Goal: Task Accomplishment & Management: Complete application form

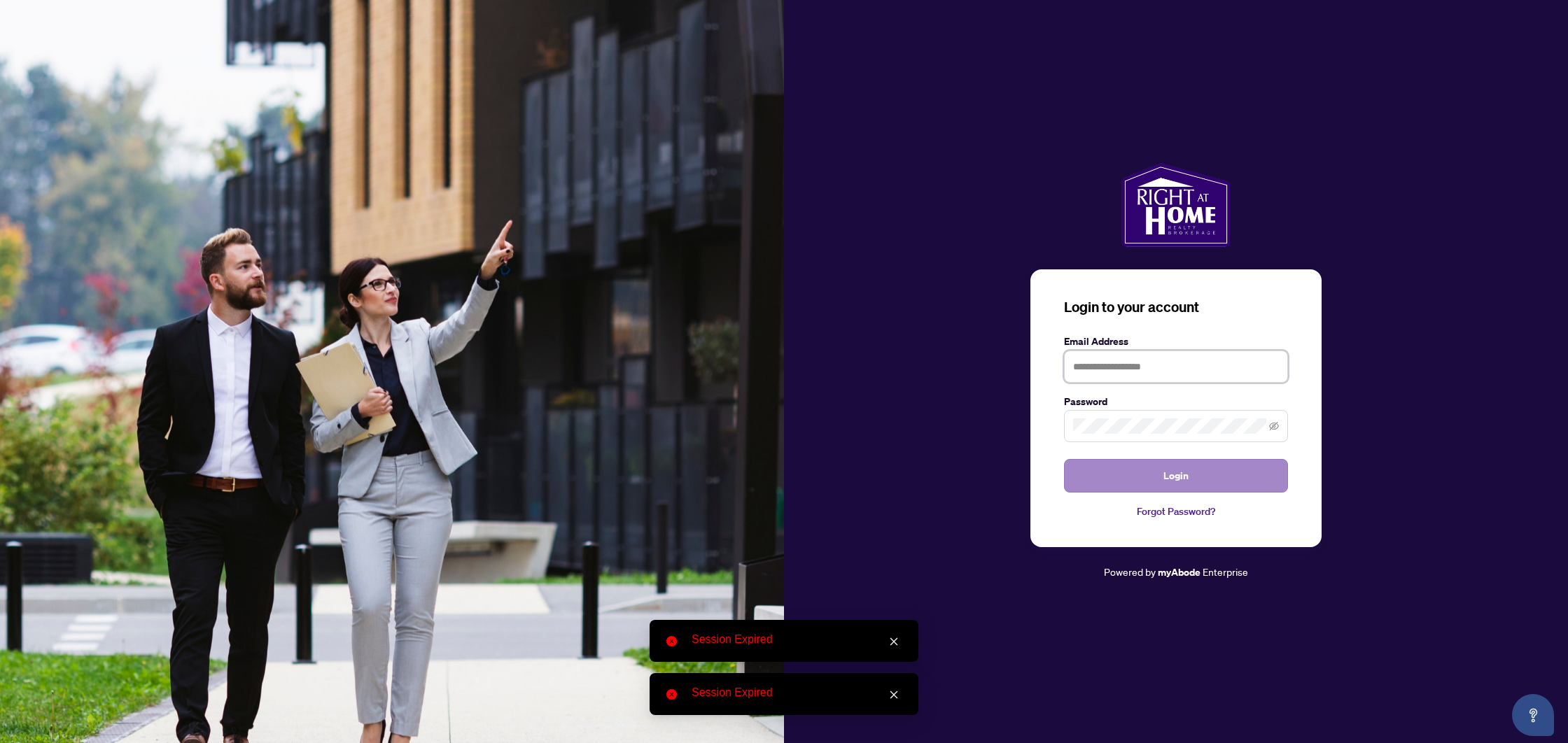
type input "**********"
click at [1140, 469] on button "Login" at bounding box center [1176, 475] width 224 height 34
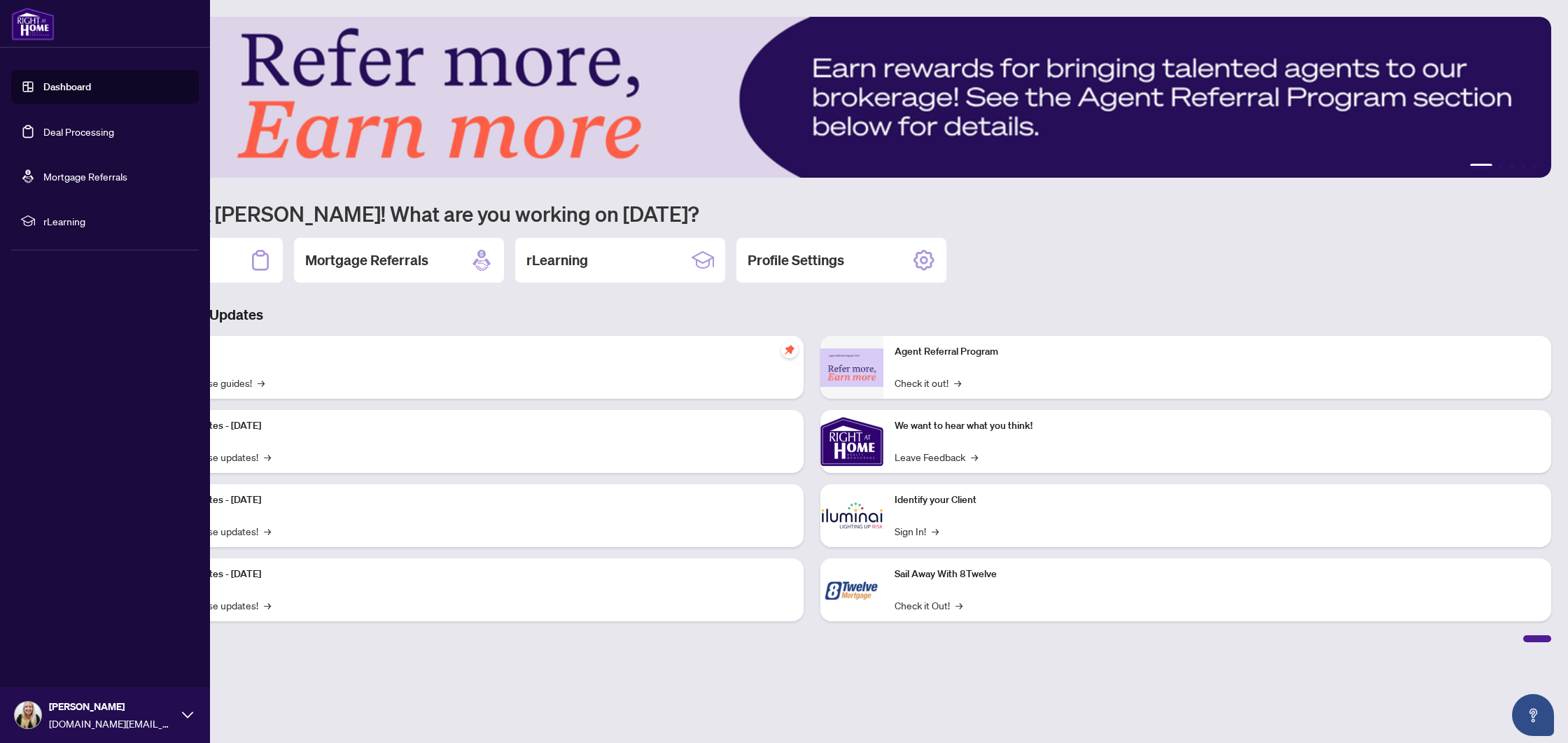
click at [43, 126] on link "Deal Processing" at bounding box center [78, 131] width 71 height 13
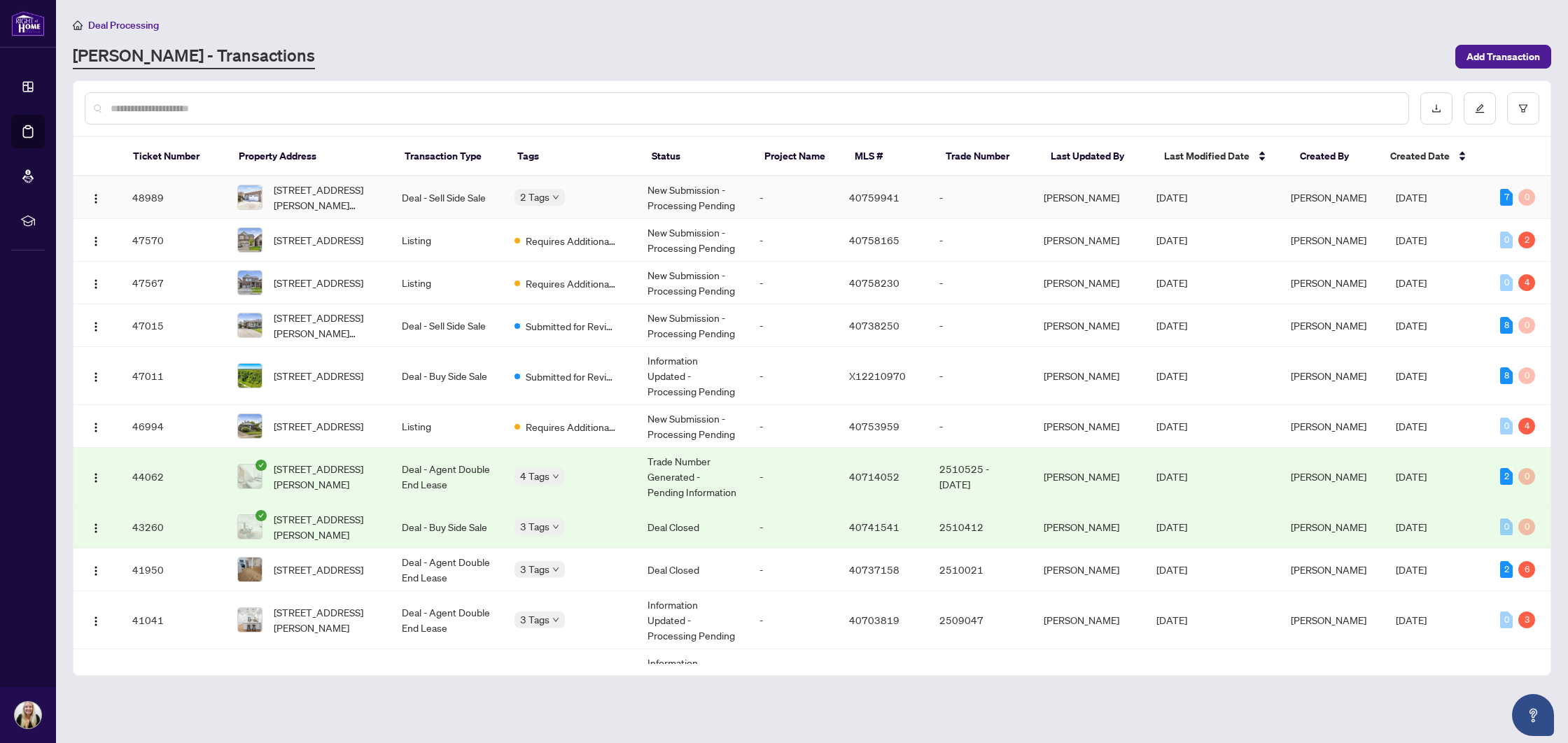
click at [414, 191] on td "Deal - Sell Side Sale" at bounding box center [446, 198] width 112 height 43
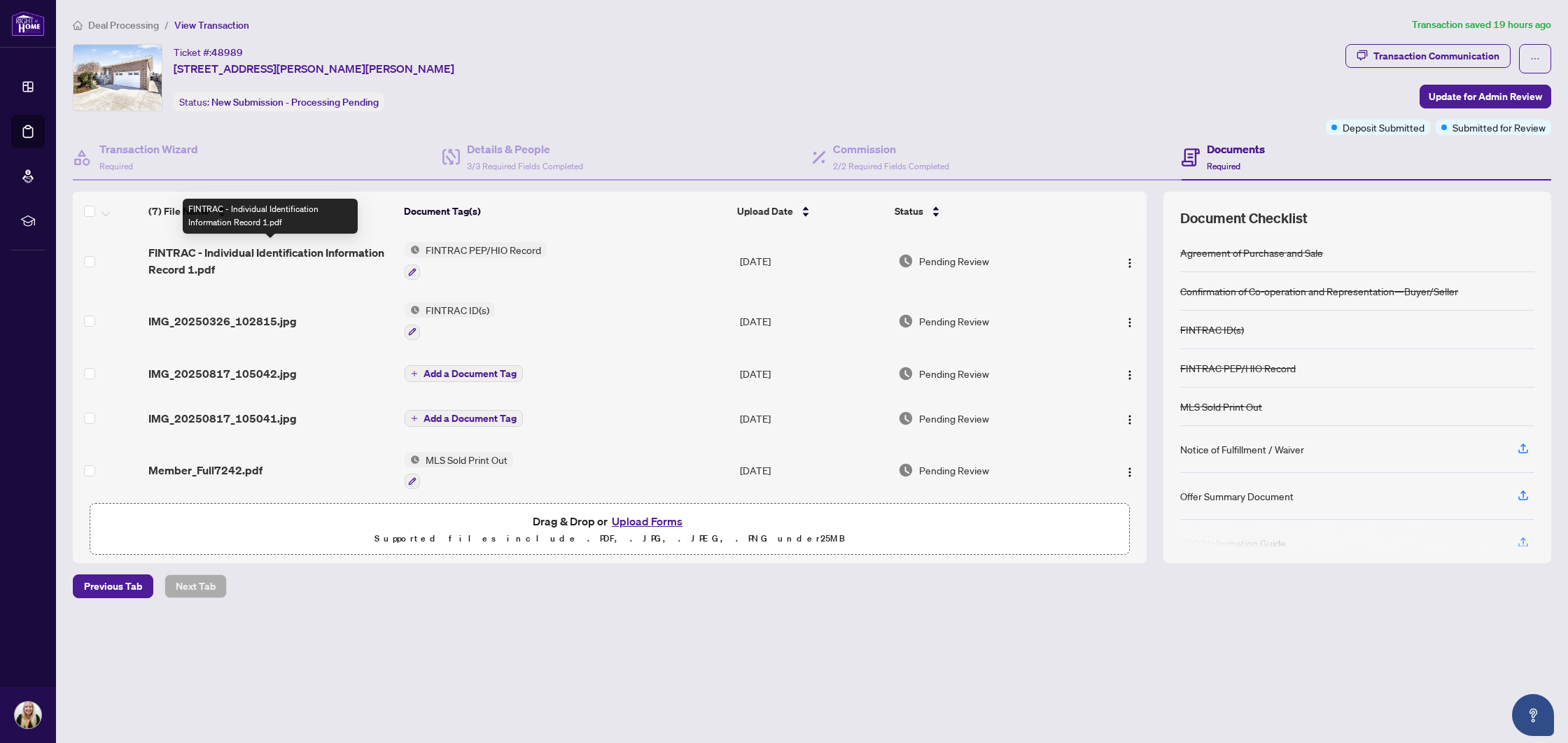
click at [250, 253] on span "FINTRAC - Individual Identification Information Record 1.pdf" at bounding box center [271, 261] width 245 height 34
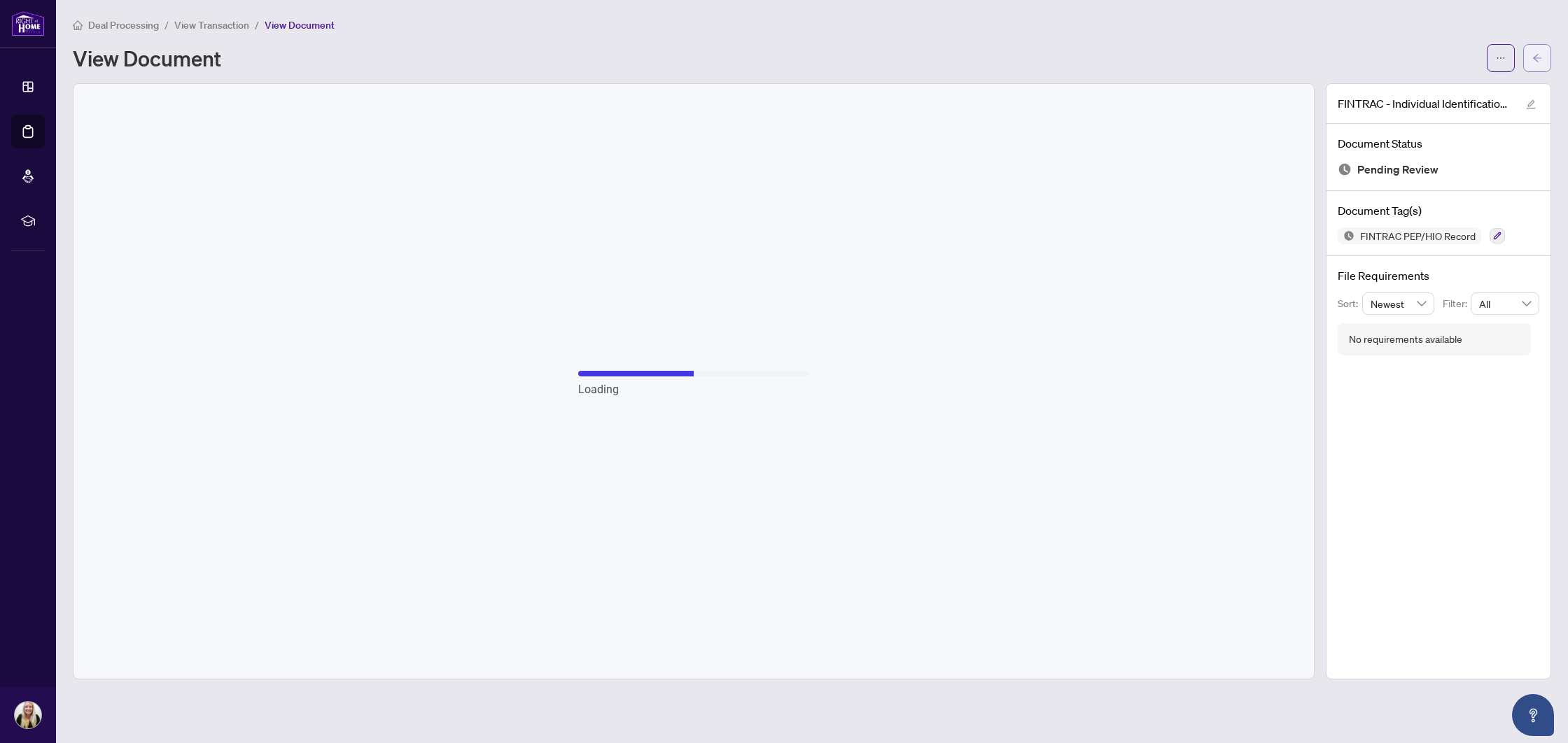
click at [1534, 58] on icon "arrow-left" at bounding box center [1536, 58] width 9 height 8
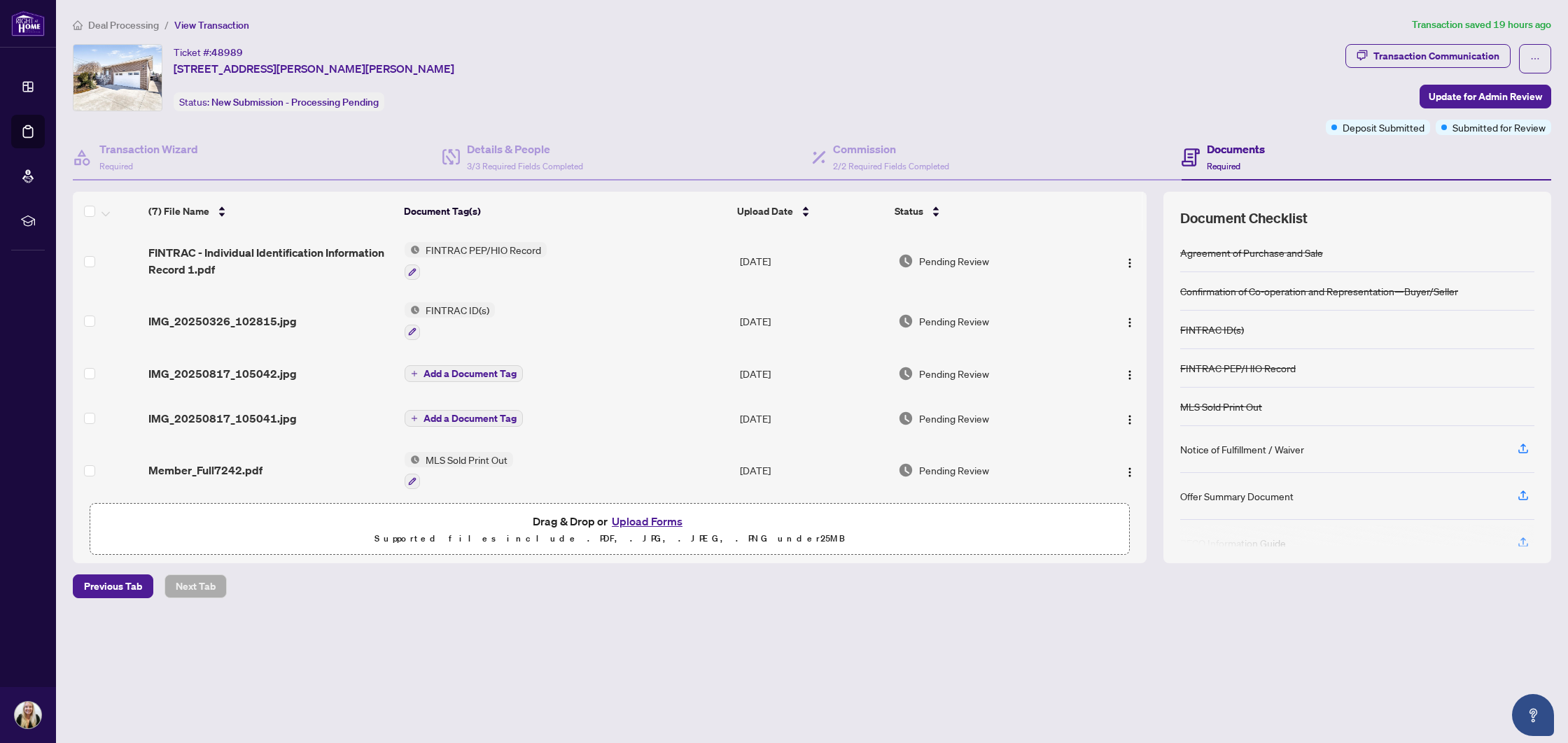
scroll to position [64, 0]
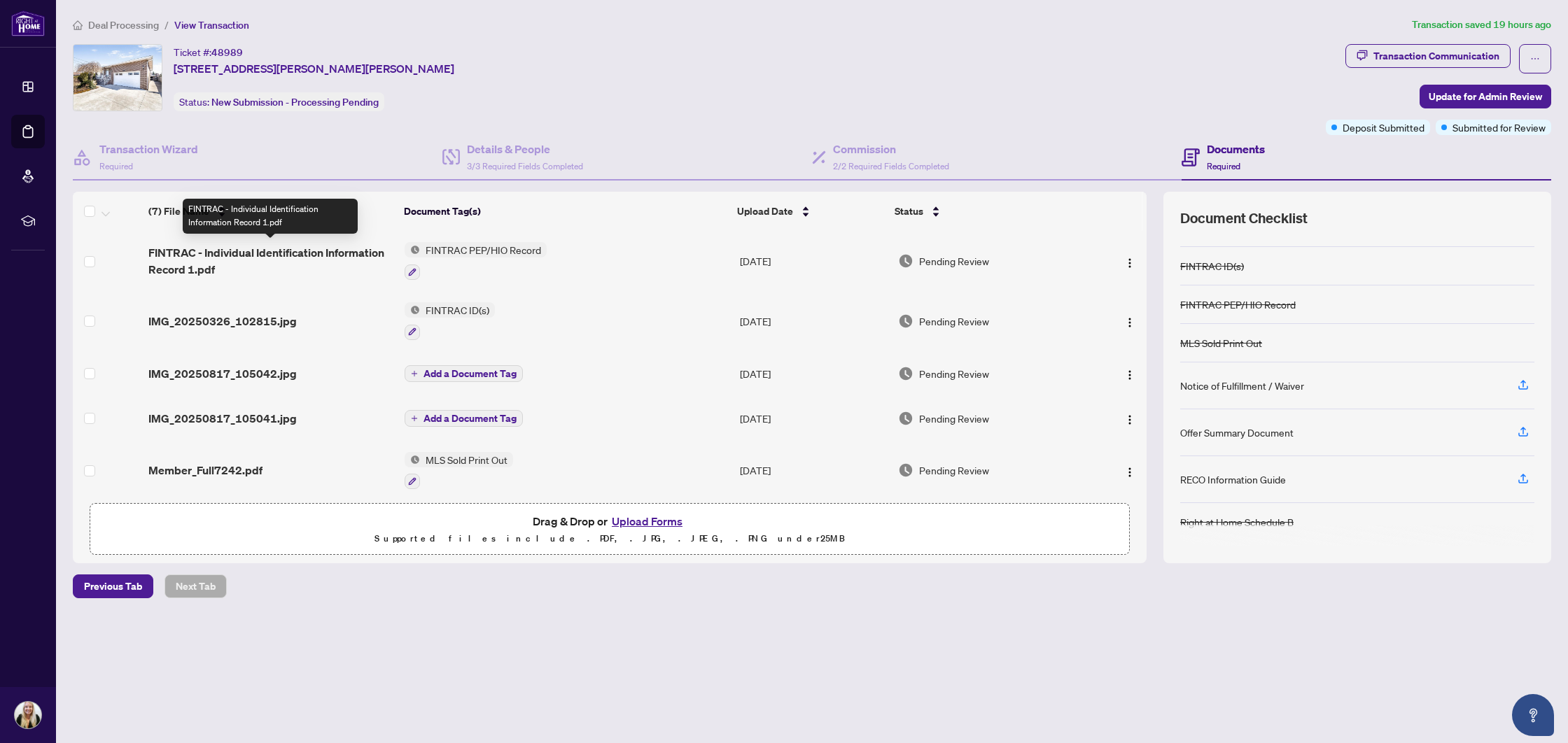
click at [268, 255] on span "FINTRAC - Individual Identification Information Record 1.pdf" at bounding box center [271, 261] width 245 height 34
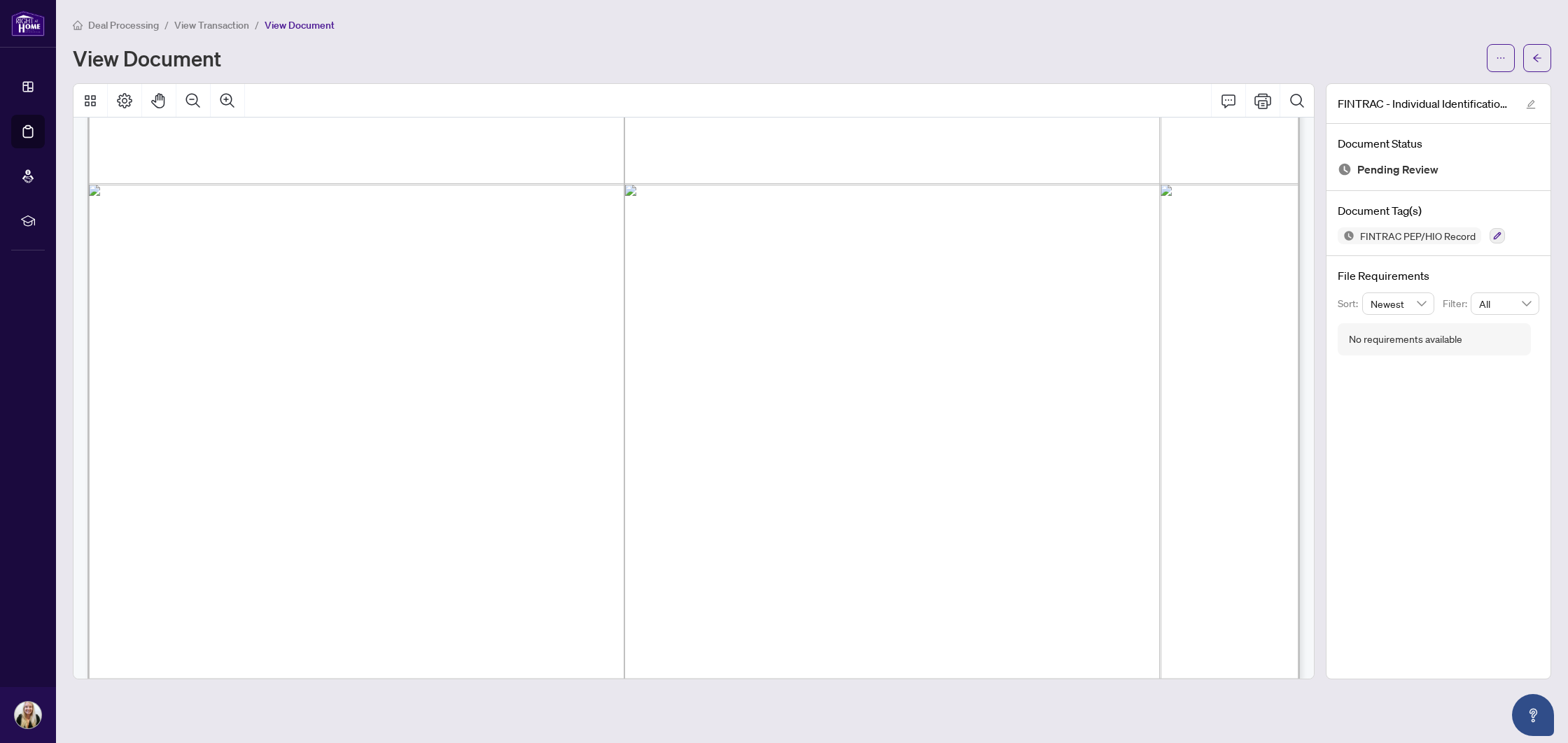
scroll to position [5860, 0]
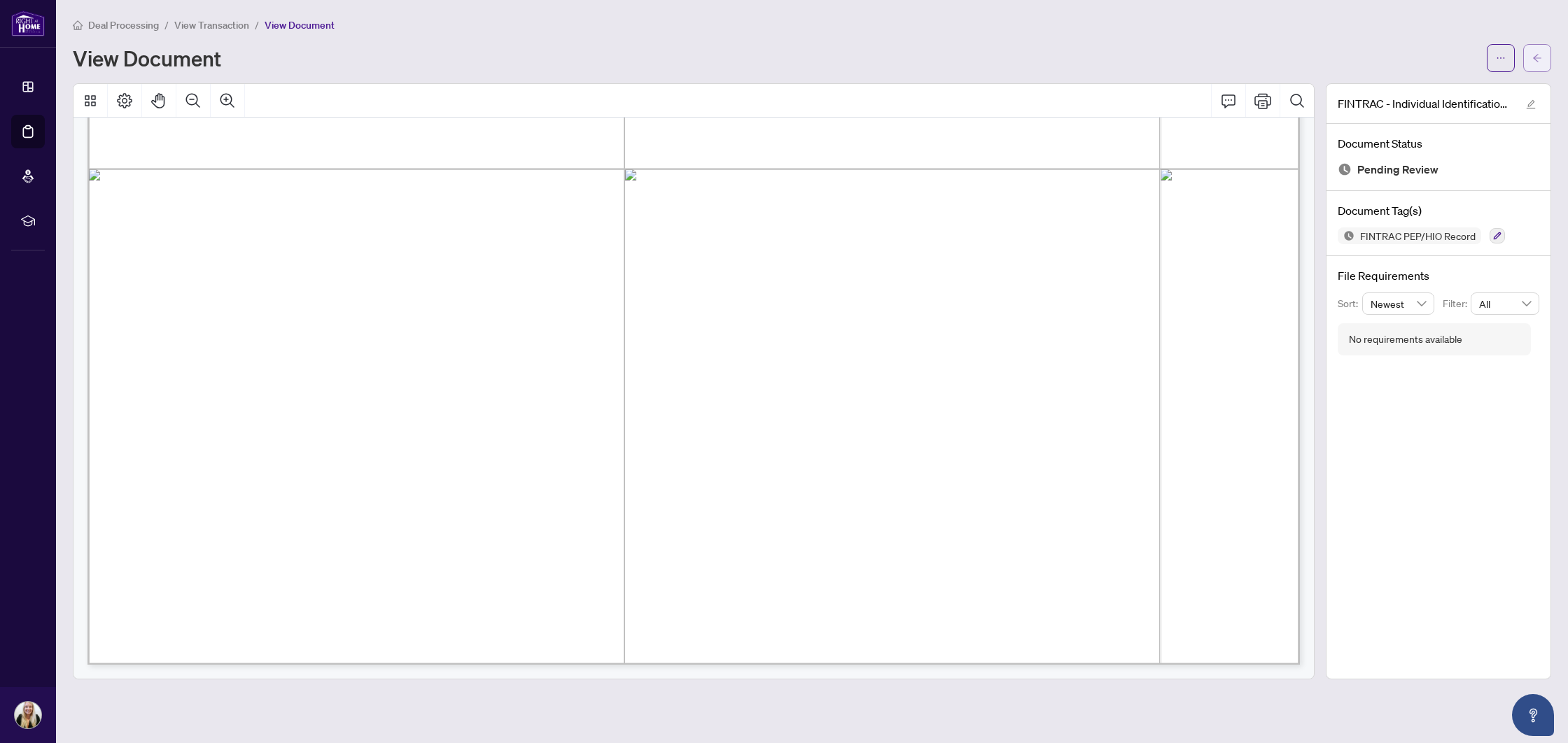
click at [1542, 57] on button "button" at bounding box center [1536, 58] width 28 height 28
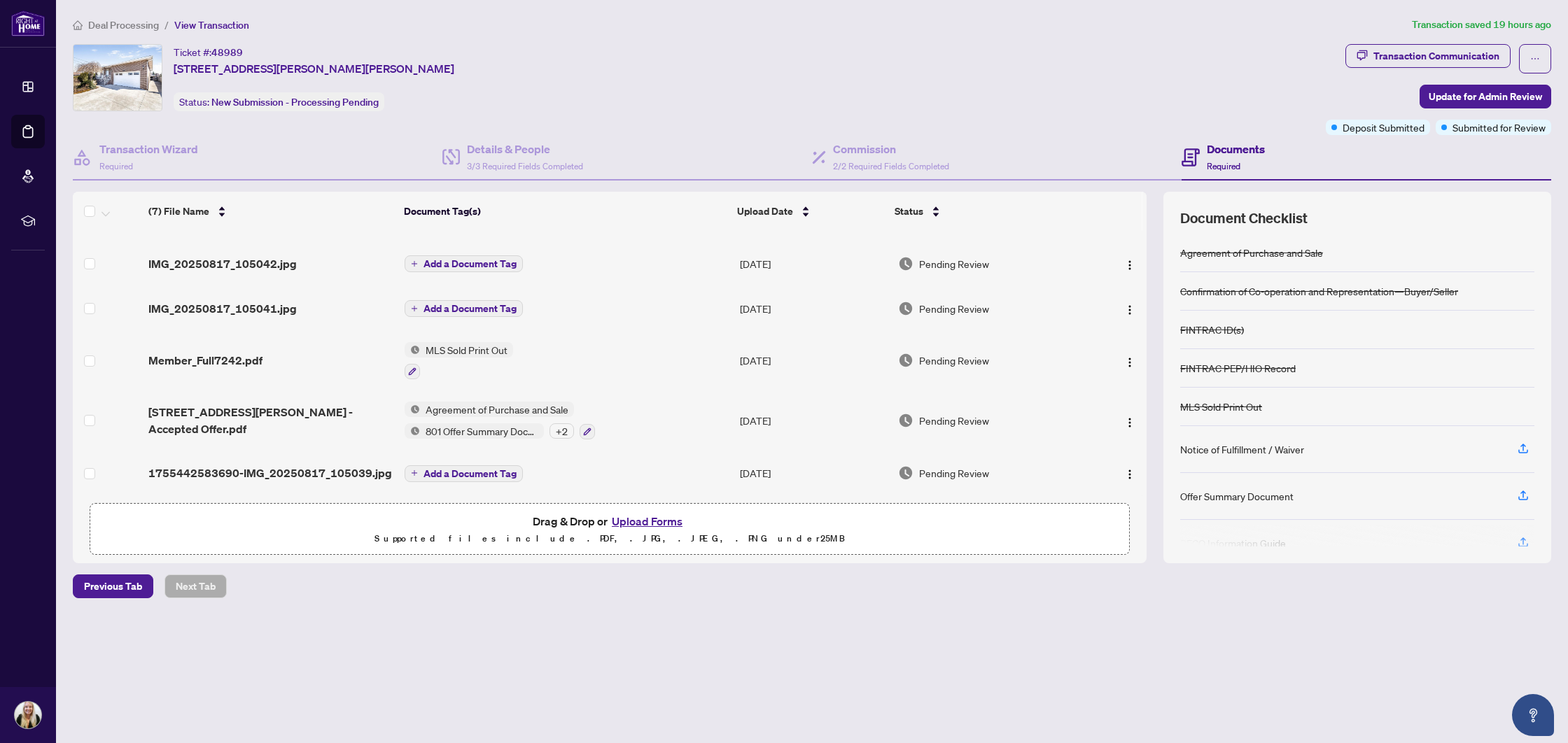
scroll to position [111, 0]
click at [232, 258] on span "IMG_20250817_105042.jpg" at bounding box center [223, 263] width 149 height 16
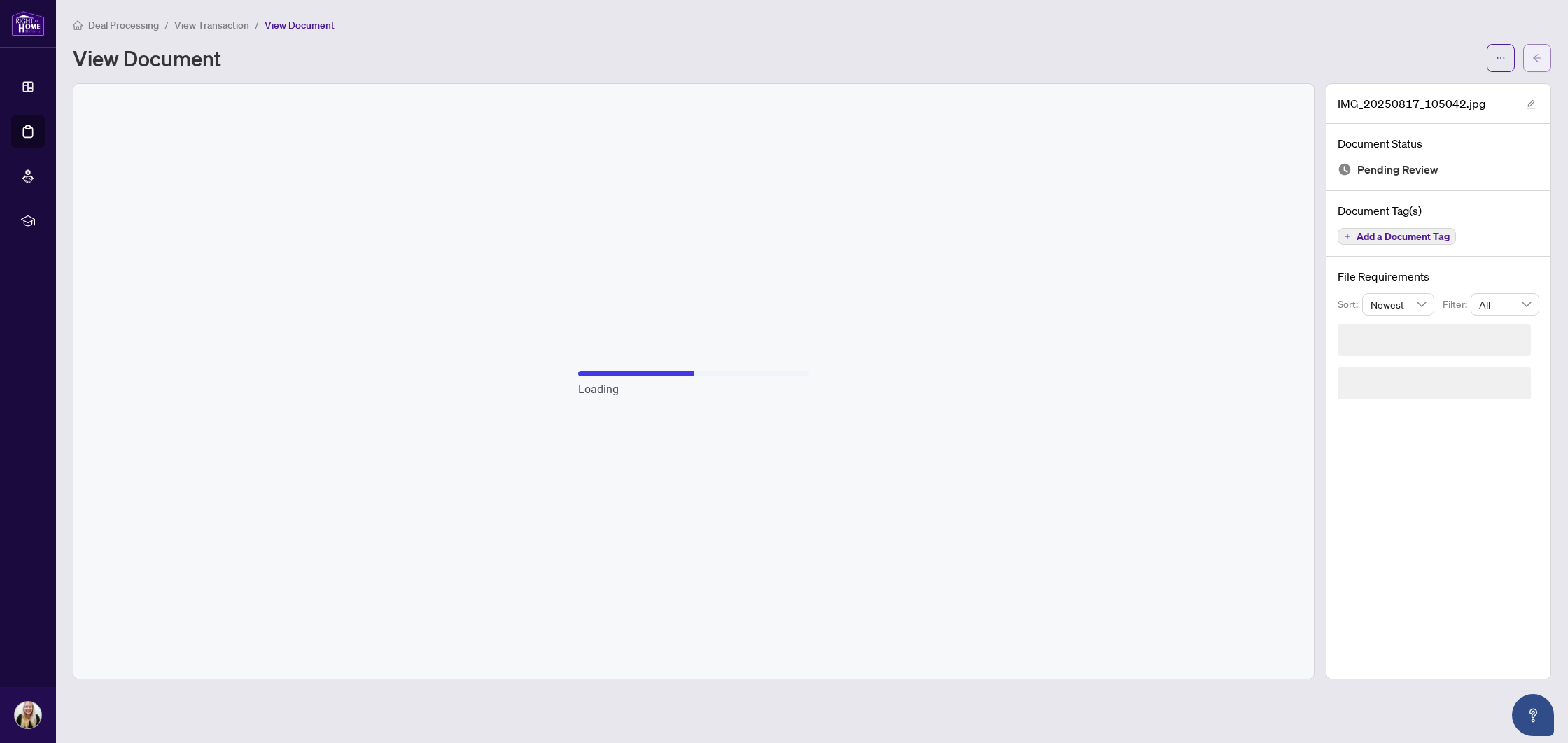
click at [1541, 61] on icon "arrow-left" at bounding box center [1537, 58] width 10 height 10
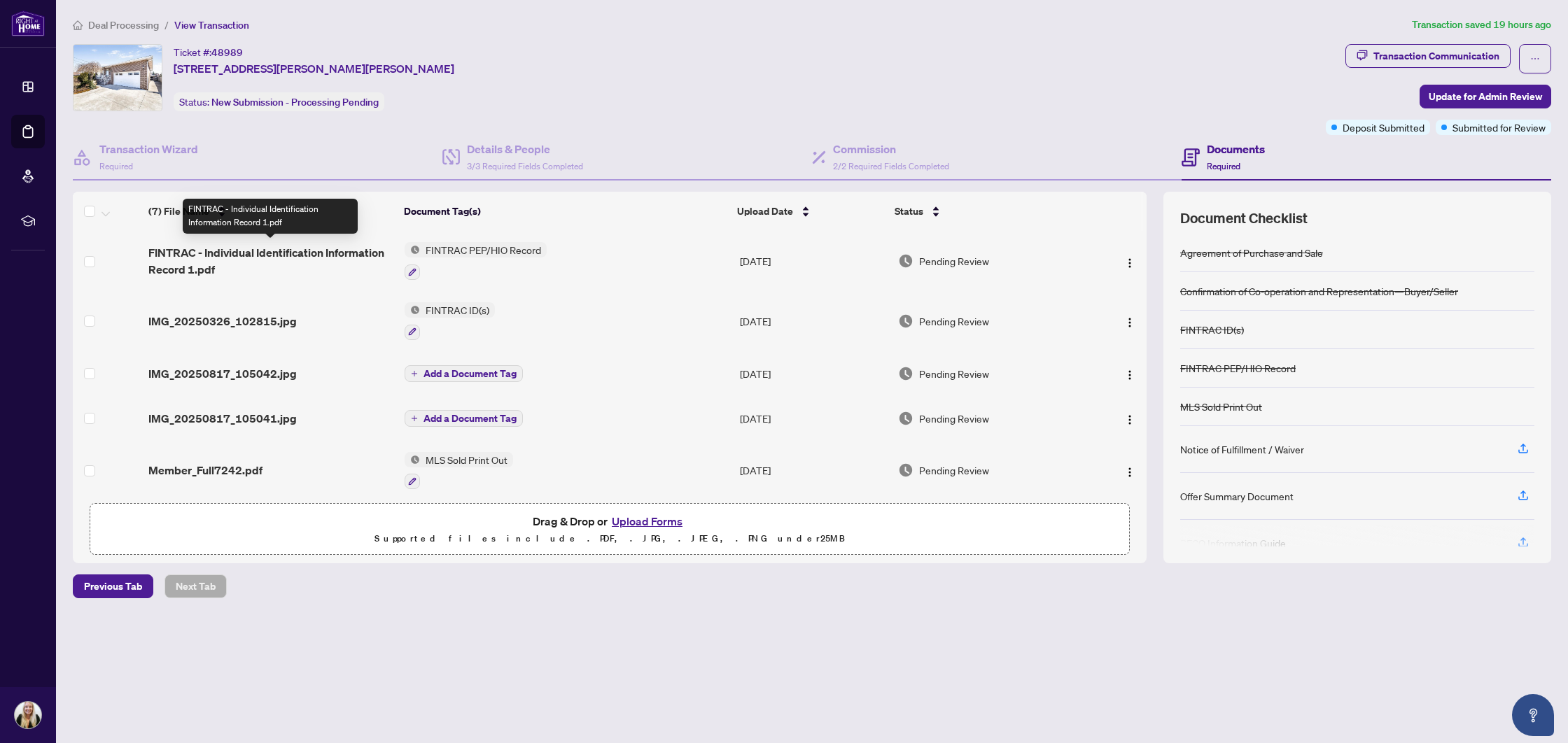
click at [311, 252] on span "FINTRAC - Individual Identification Information Record 1.pdf" at bounding box center [271, 261] width 245 height 34
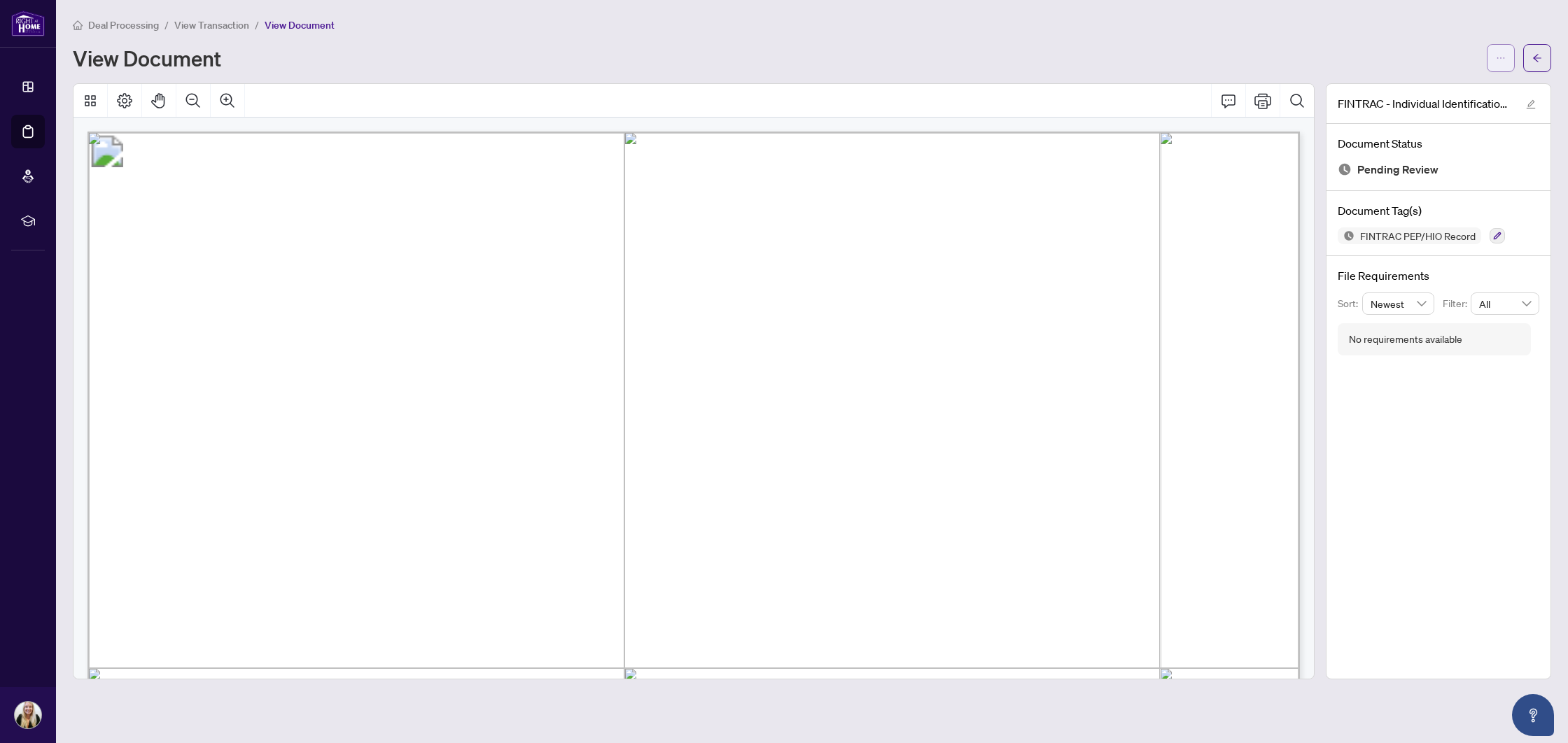
click at [1494, 63] on button "button" at bounding box center [1500, 58] width 28 height 28
click at [1434, 91] on span "Download" at bounding box center [1450, 88] width 106 height 15
click at [1550, 68] on button "button" at bounding box center [1536, 58] width 28 height 28
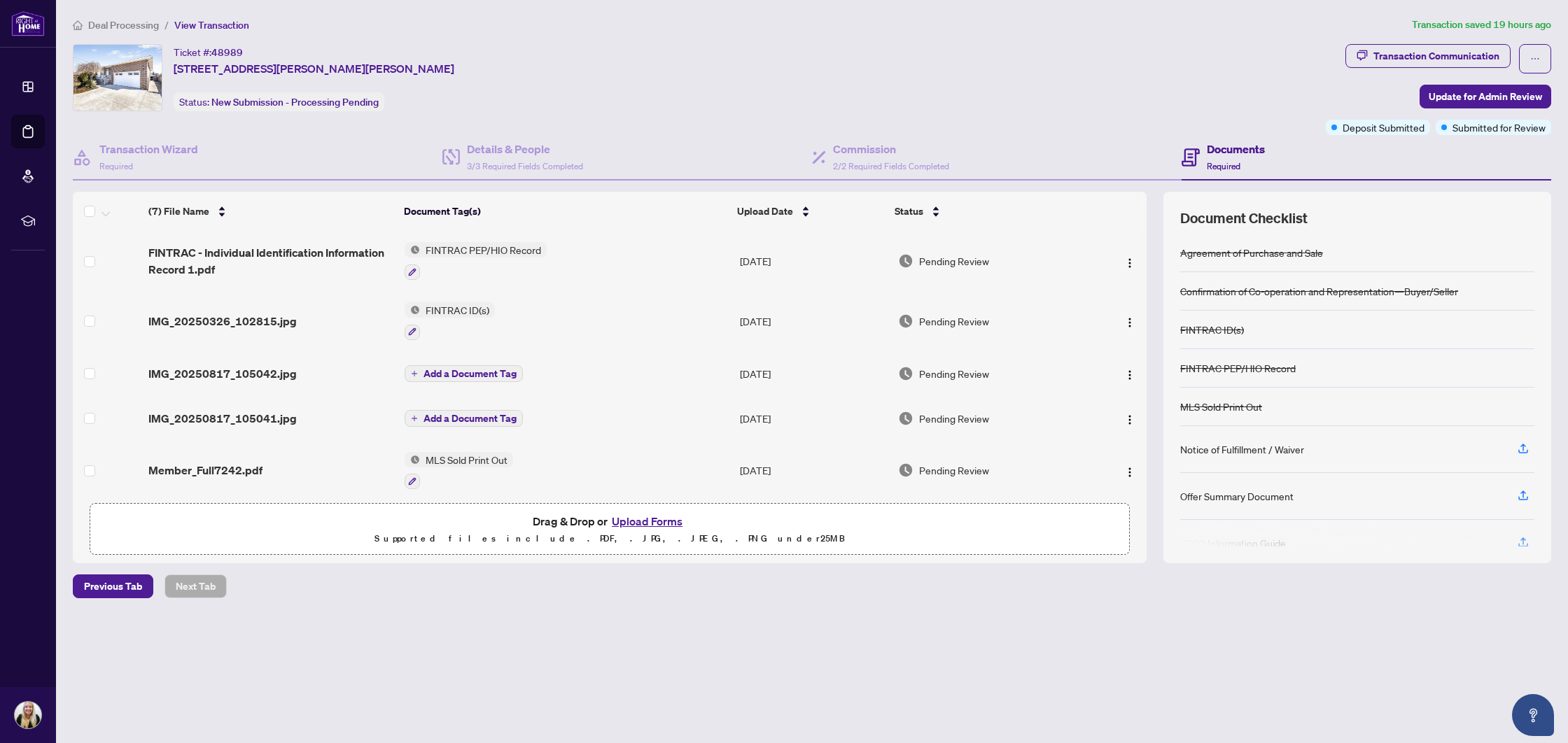
scroll to position [64, 0]
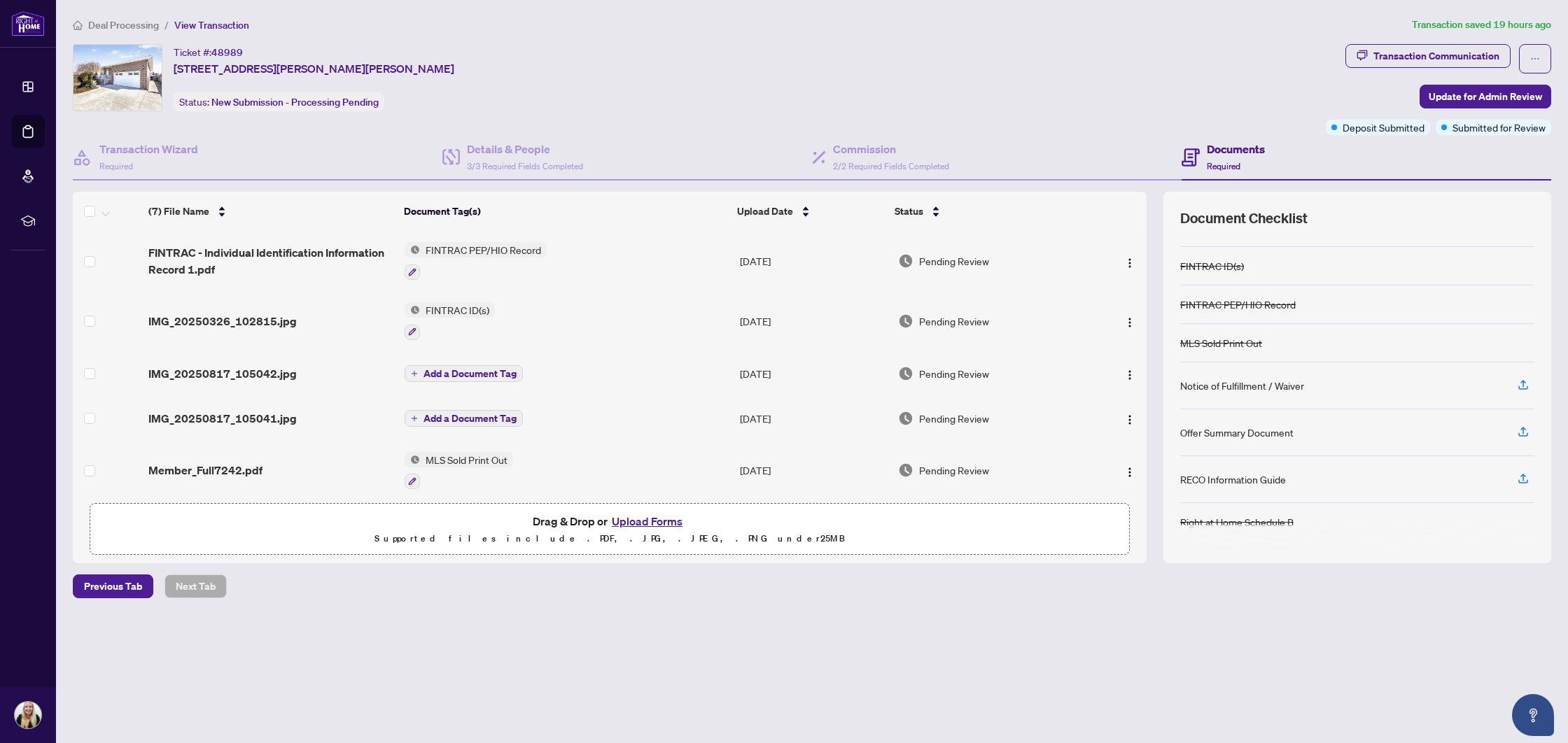
click at [627, 522] on button "Upload Forms" at bounding box center [647, 521] width 79 height 18
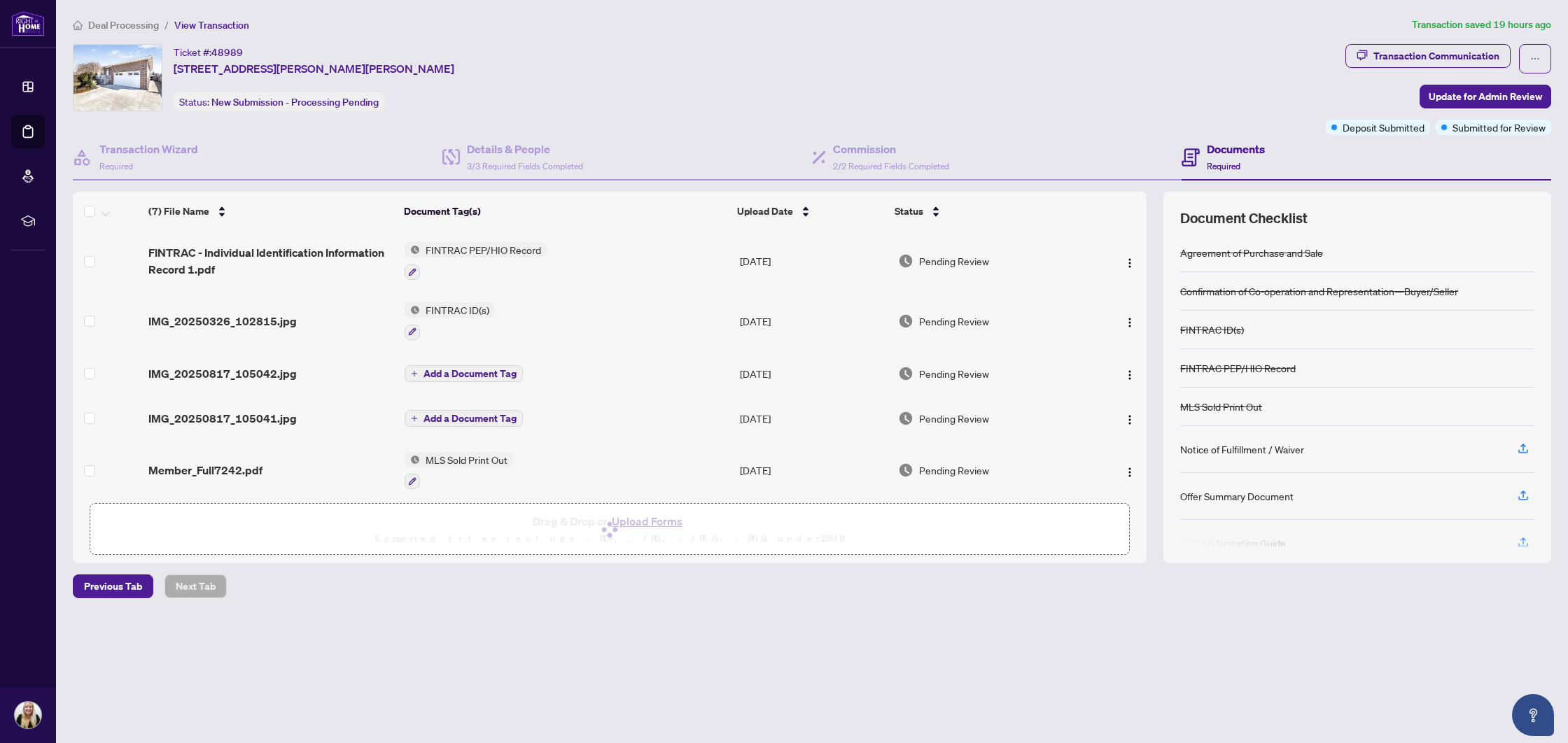
scroll to position [0, 0]
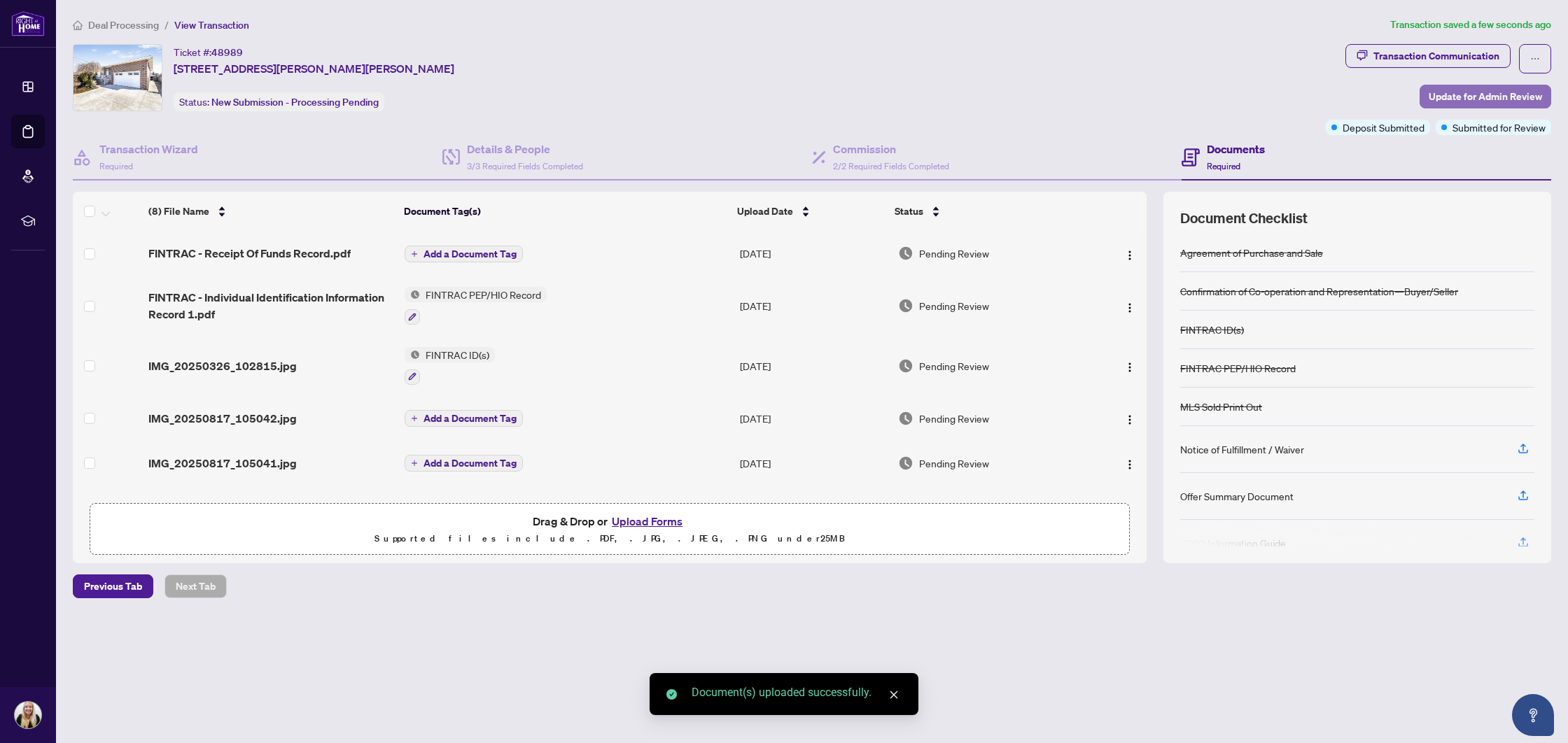
click at [1468, 92] on span "Update for Admin Review" at bounding box center [1484, 96] width 113 height 22
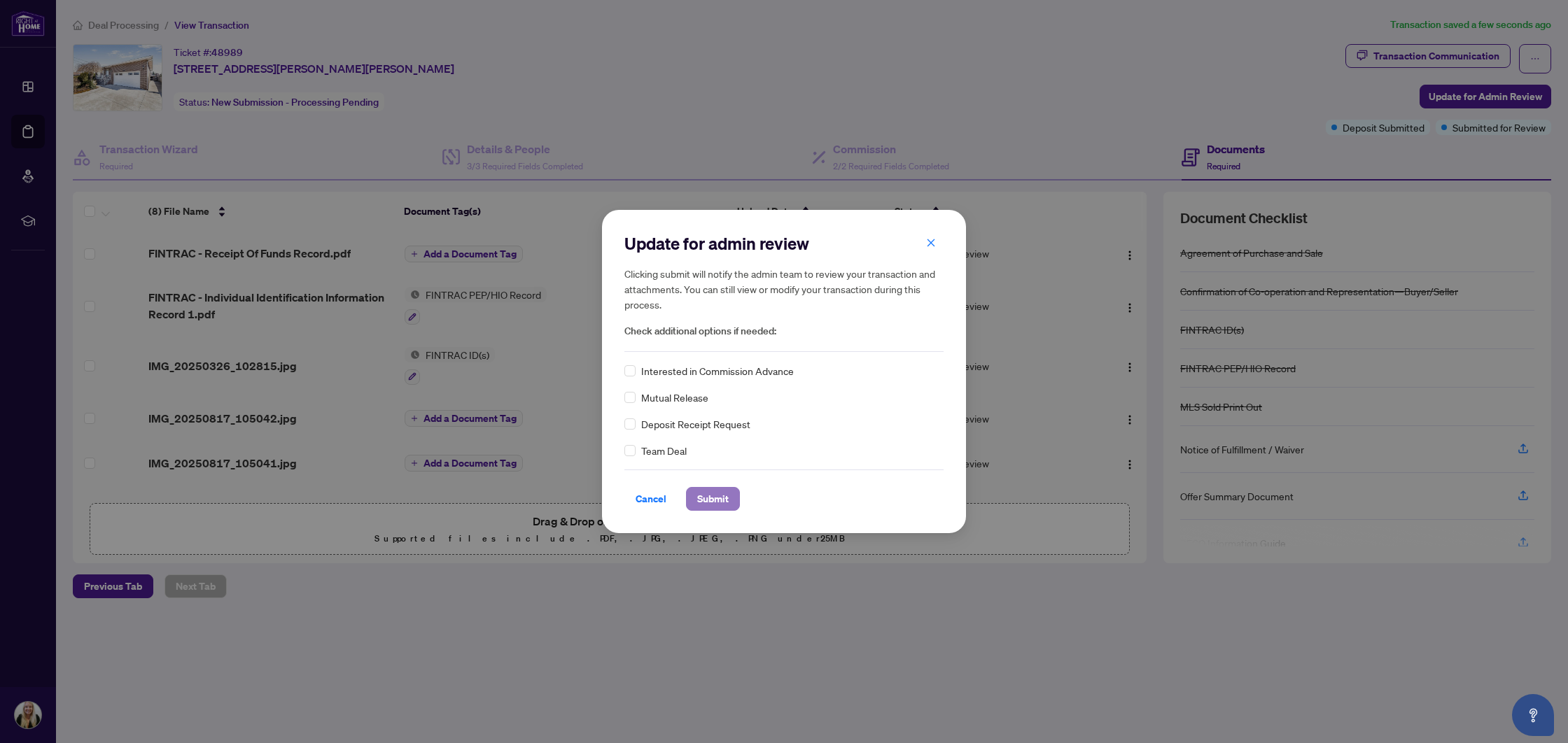
click at [713, 494] on span "Submit" at bounding box center [712, 499] width 32 height 22
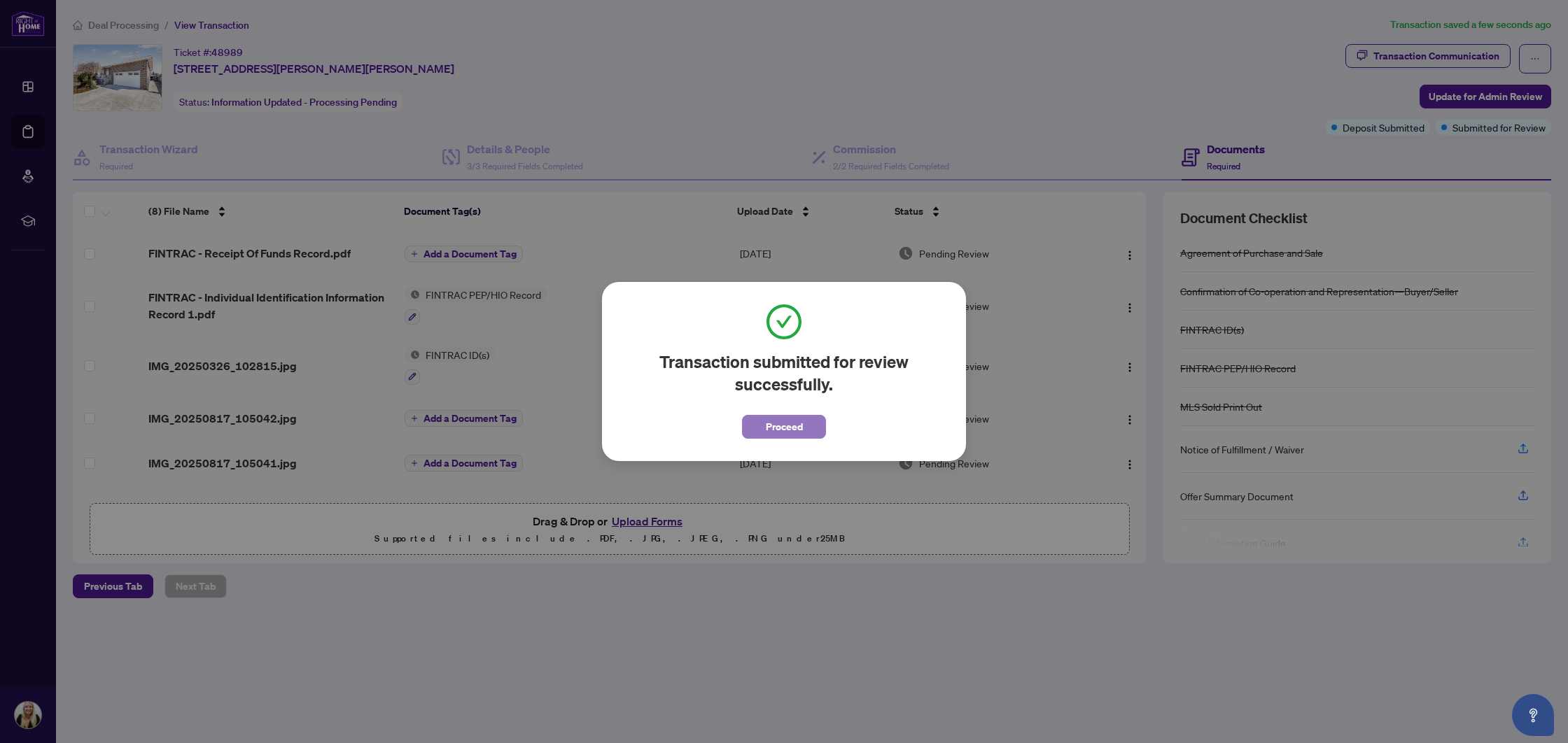
click at [776, 427] on span "Proceed" at bounding box center [784, 426] width 37 height 22
